Goal: Information Seeking & Learning: Understand process/instructions

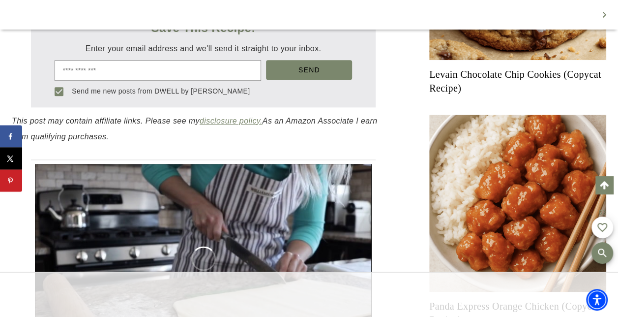
scroll to position [481, 0]
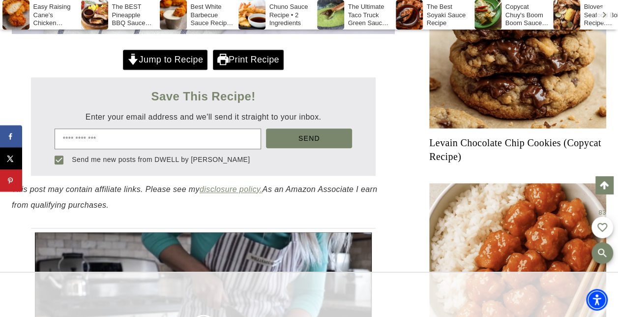
click at [378, 58] on div at bounding box center [309, 158] width 618 height 317
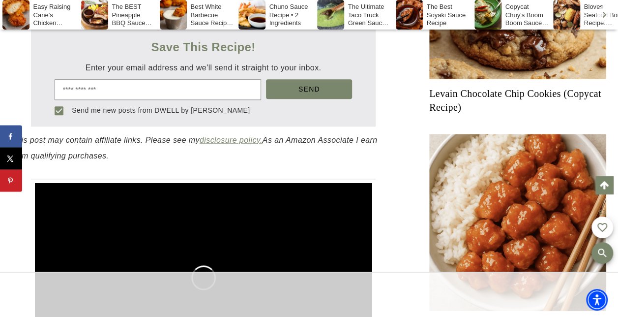
scroll to position [432, 0]
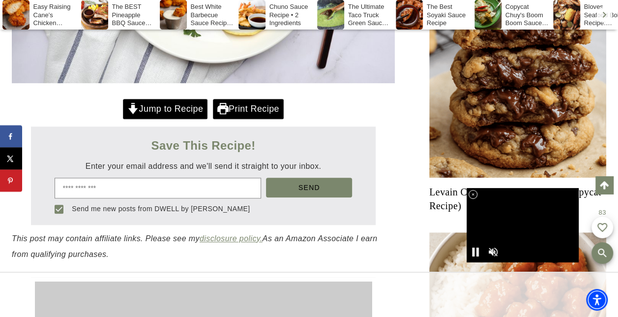
click at [170, 103] on link "Jump to Recipe" at bounding box center [165, 109] width 85 height 20
